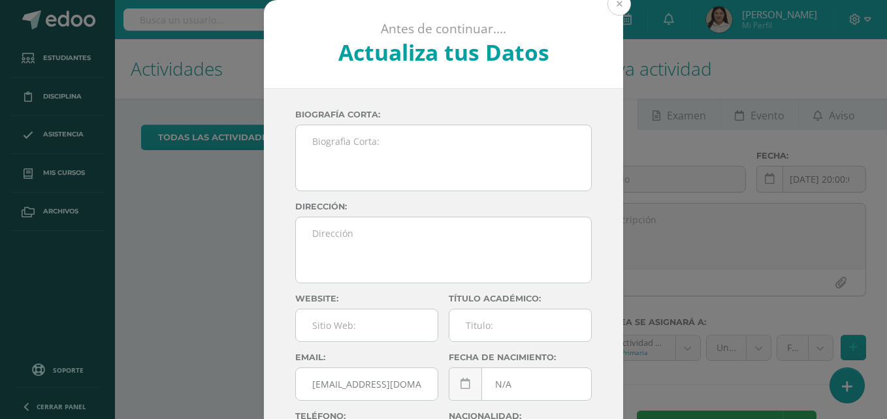
click at [613, 13] on button at bounding box center [619, 4] width 24 height 24
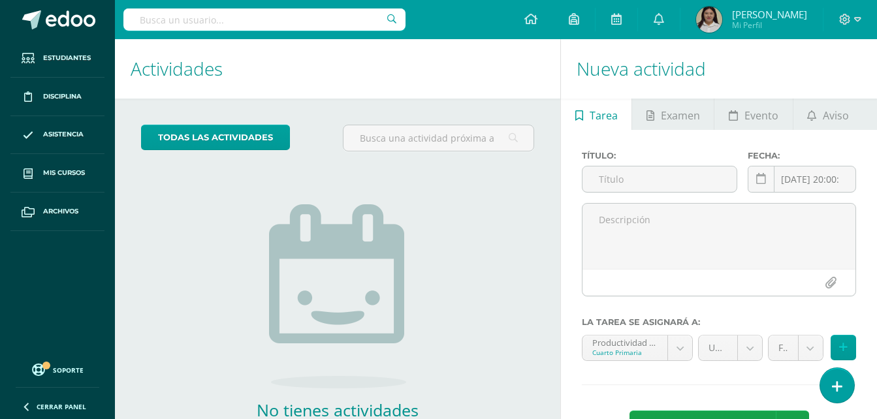
click at [480, 65] on h1 "Actividades" at bounding box center [338, 68] width 414 height 59
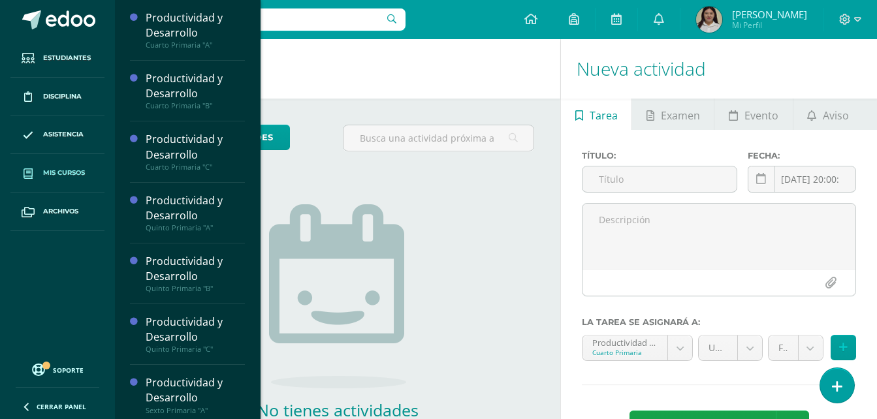
click at [76, 168] on span "Mis cursos" at bounding box center [64, 173] width 42 height 10
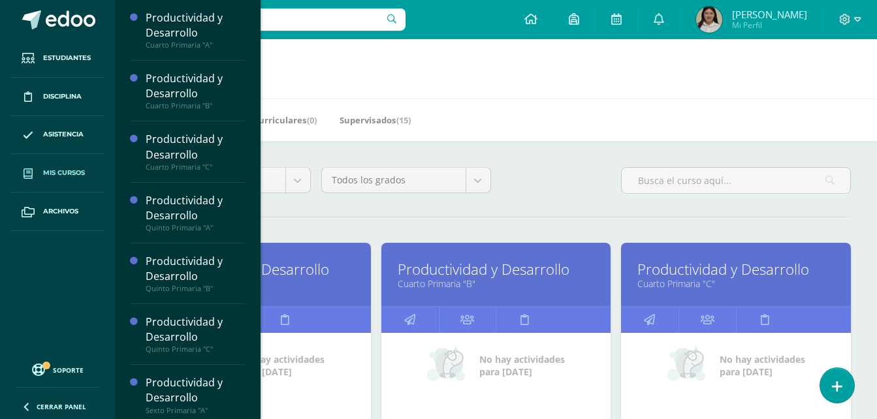
click at [29, 415] on link "Cerrar panel" at bounding box center [78, 405] width 157 height 28
